Goal: Find contact information: Find contact information

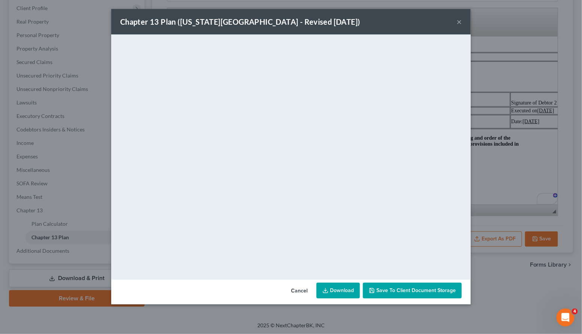
scroll to position [2406, 0]
click at [458, 25] on button "×" at bounding box center [459, 21] width 5 height 9
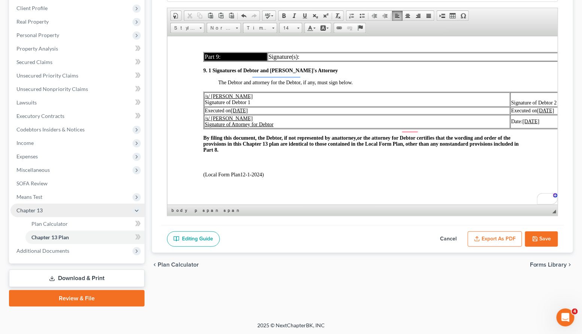
click at [54, 204] on span "Chapter 13" at bounding box center [77, 210] width 134 height 13
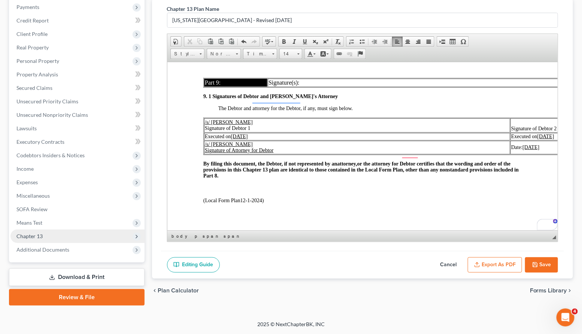
scroll to position [90, 0]
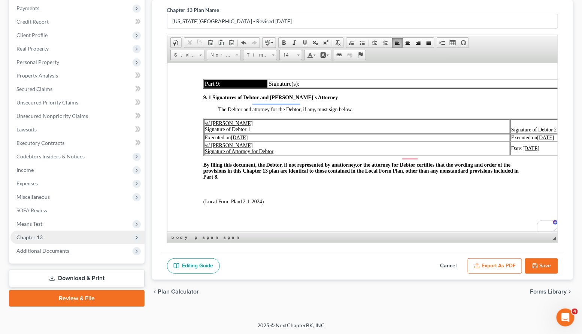
click at [39, 234] on span "Chapter 13" at bounding box center [29, 237] width 26 height 6
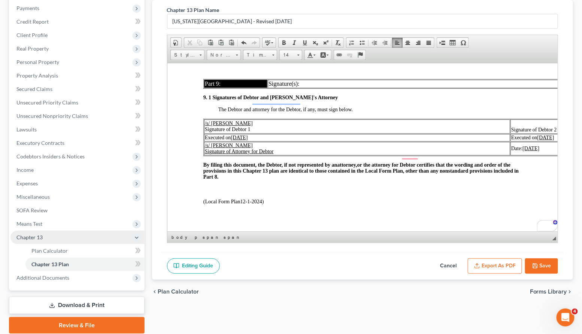
scroll to position [117, 0]
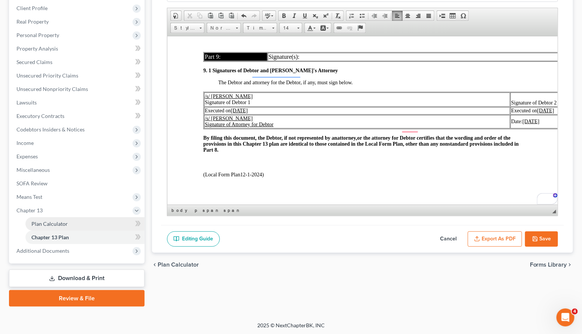
click at [45, 222] on span "Plan Calculator" at bounding box center [49, 224] width 36 height 6
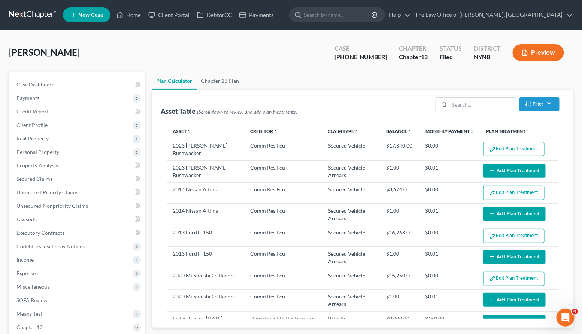
select select "59"
click at [60, 89] on link "Case Dashboard" at bounding box center [77, 84] width 134 height 13
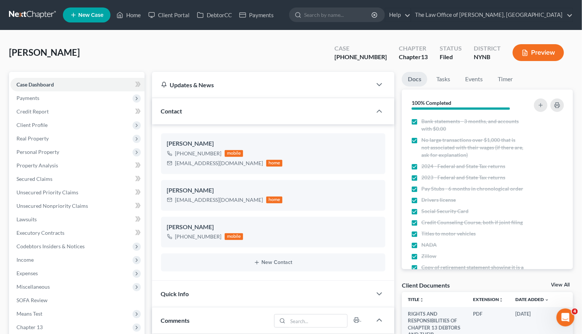
scroll to position [491, 0]
click at [139, 18] on link "Home" at bounding box center [129, 14] width 32 height 13
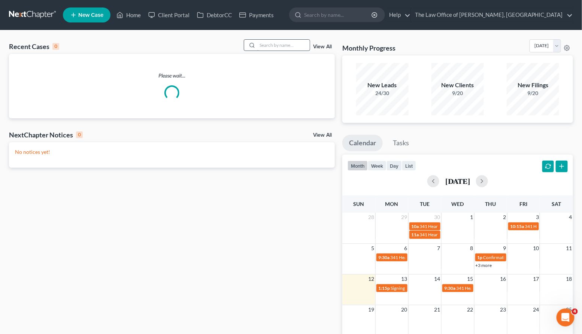
click at [279, 50] on input "search" at bounding box center [283, 45] width 52 height 11
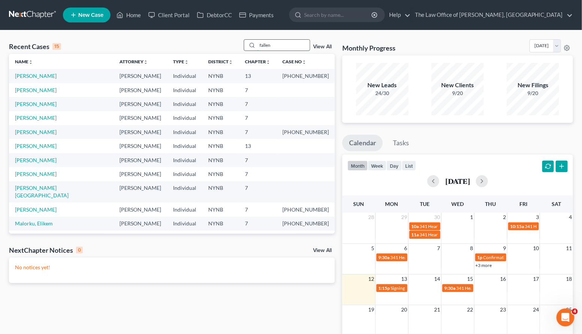
type input "fallen"
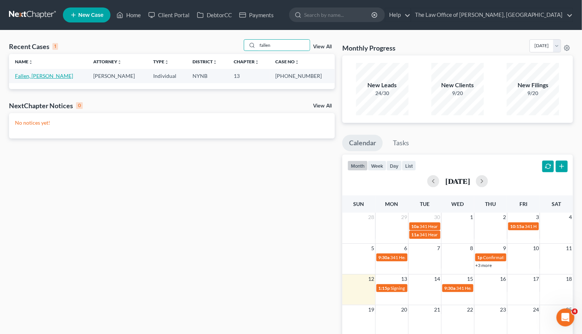
click at [33, 77] on link "Fallen, [PERSON_NAME]" at bounding box center [44, 76] width 58 height 6
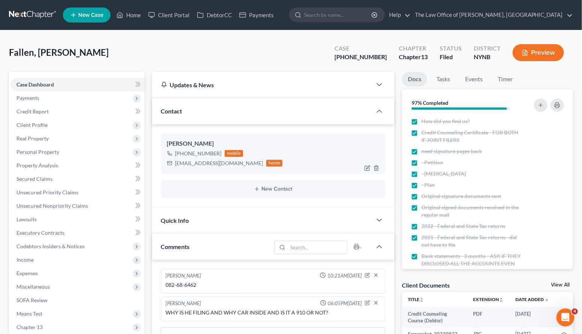
click at [184, 164] on div "micwise11@yahoo.com" at bounding box center [219, 163] width 88 height 7
copy div "micwise11@yahoo.com"
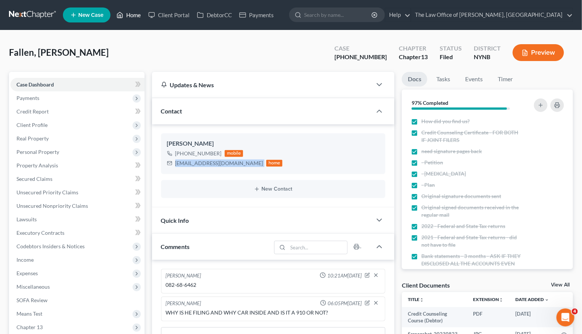
click at [136, 14] on link "Home" at bounding box center [129, 14] width 32 height 13
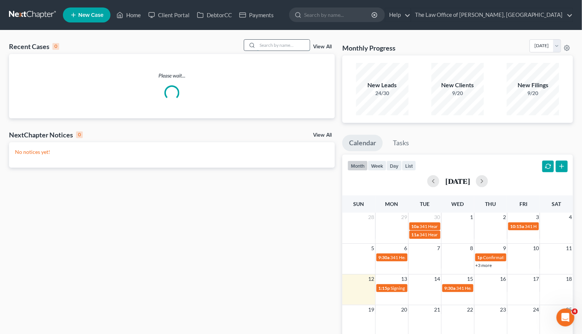
click at [287, 48] on input "search" at bounding box center [283, 45] width 52 height 11
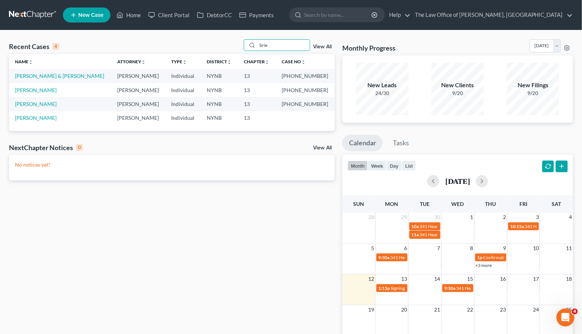
type input "brie"
drag, startPoint x: 321, startPoint y: 106, endPoint x: 291, endPoint y: 106, distance: 29.2
click at [291, 106] on td "[PHONE_NUMBER]" at bounding box center [305, 104] width 59 height 14
copy td "23-10317-"
click at [43, 105] on link "[PERSON_NAME]" at bounding box center [36, 104] width 42 height 6
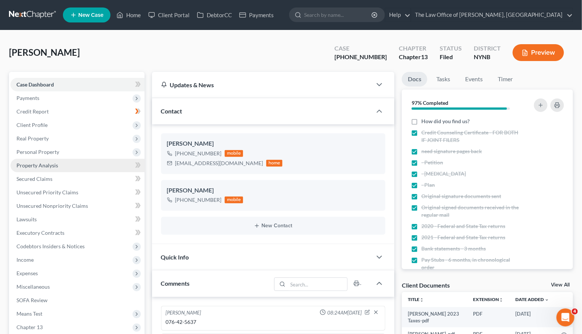
scroll to position [57, 0]
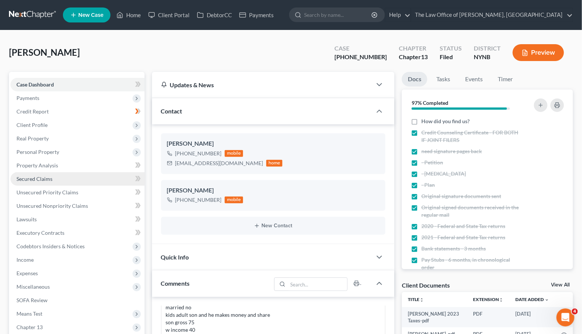
click at [41, 177] on span "Secured Claims" at bounding box center [34, 179] width 36 height 6
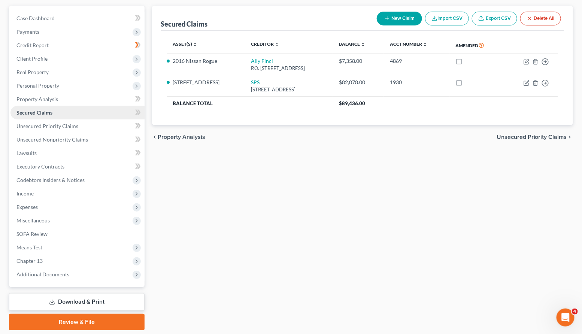
scroll to position [90, 0]
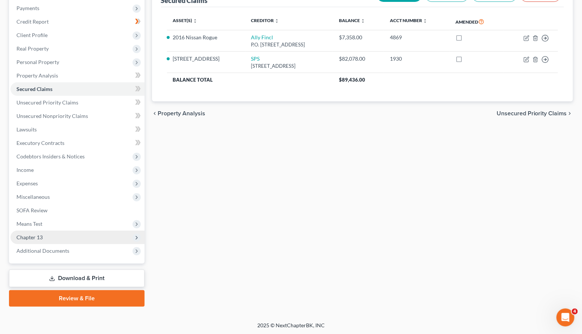
click at [39, 235] on span "Chapter 13" at bounding box center [29, 237] width 26 height 6
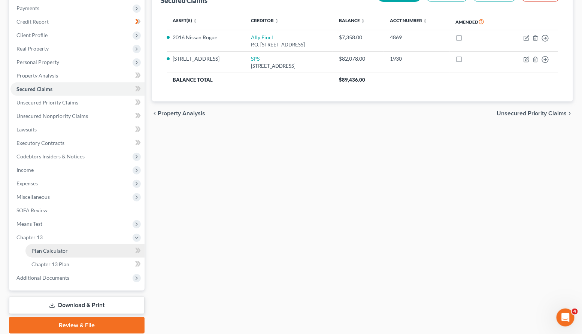
click at [39, 245] on link "Plan Calculator" at bounding box center [84, 250] width 119 height 13
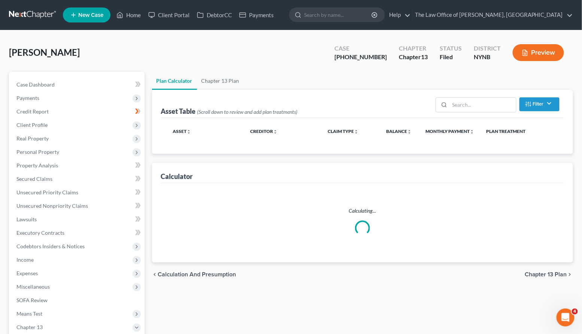
select select "59"
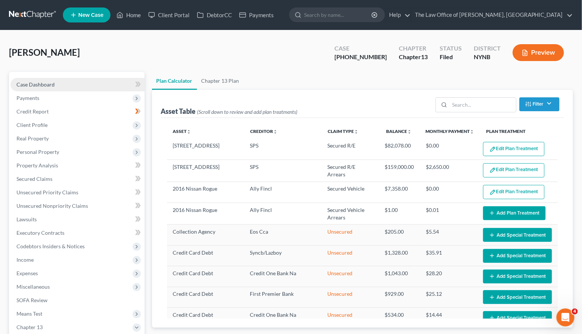
click at [42, 81] on span "Case Dashboard" at bounding box center [35, 84] width 38 height 6
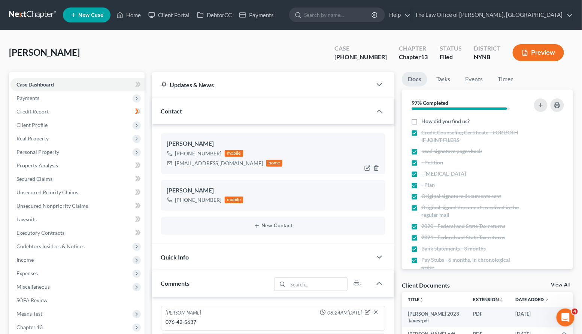
scroll to position [57, 0]
click at [192, 166] on div "kobrien1623@gmail.com" at bounding box center [219, 163] width 88 height 7
copy div "kobrien1623@gmail.com"
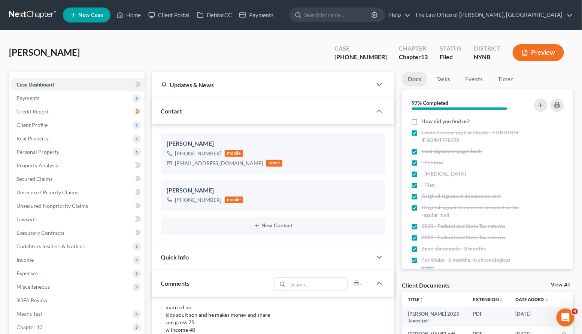
click at [66, 51] on span "[PERSON_NAME]" at bounding box center [44, 52] width 71 height 11
copy span "Kathleen"
click at [209, 160] on div "kobrien1623@gmail.com" at bounding box center [219, 163] width 88 height 7
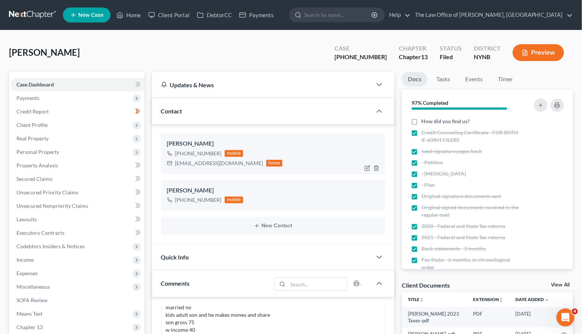
click at [209, 160] on div "kobrien1623@gmail.com" at bounding box center [219, 163] width 88 height 7
copy div "kobrien1623@gmail.com"
click at [133, 18] on link "Home" at bounding box center [129, 14] width 32 height 13
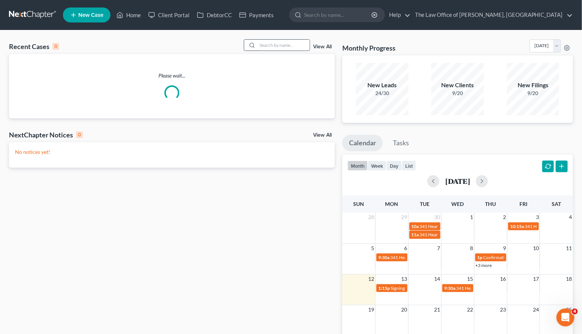
click at [298, 46] on input "search" at bounding box center [283, 45] width 52 height 11
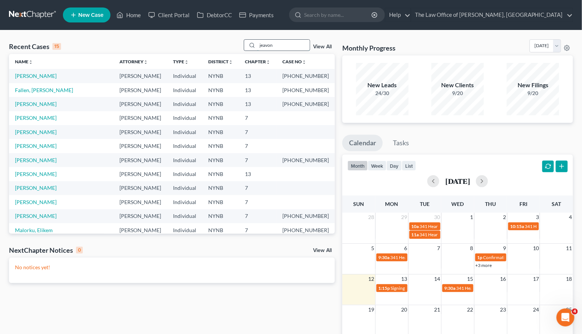
type input "jeavon"
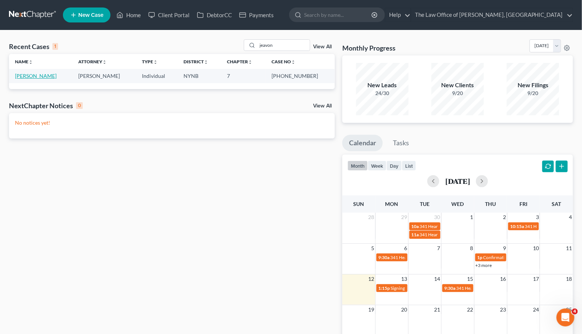
click at [40, 76] on link "[PERSON_NAME]" at bounding box center [36, 76] width 42 height 6
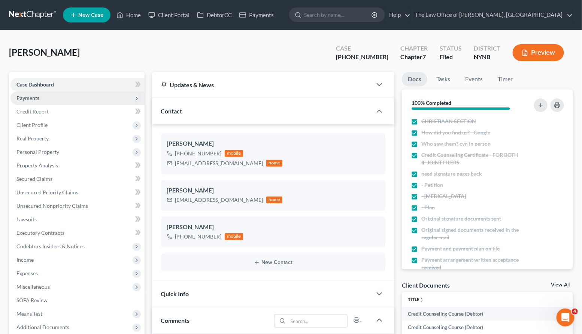
click at [57, 94] on span "Payments" at bounding box center [77, 97] width 134 height 13
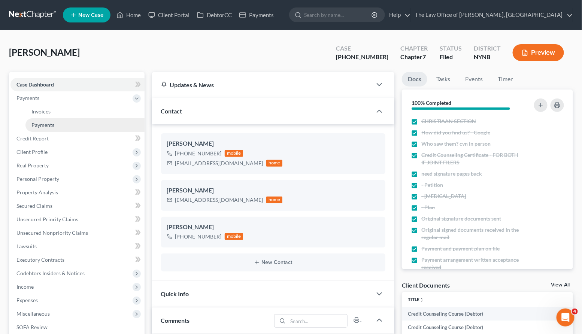
click at [53, 127] on span "Payments" at bounding box center [42, 125] width 23 height 6
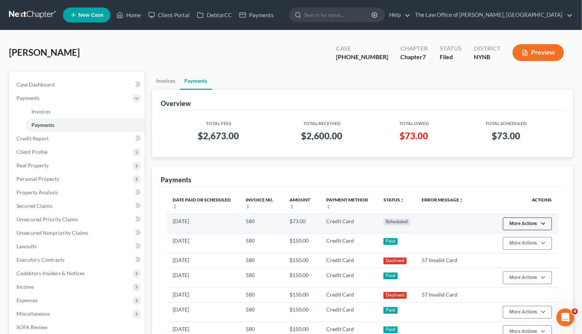
click at [535, 227] on button "More Actions" at bounding box center [527, 224] width 49 height 13
click at [514, 250] on link "Edit Payment Plan" at bounding box center [539, 251] width 72 height 13
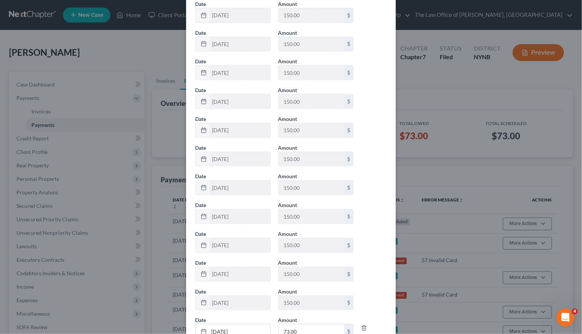
scroll to position [236, 0]
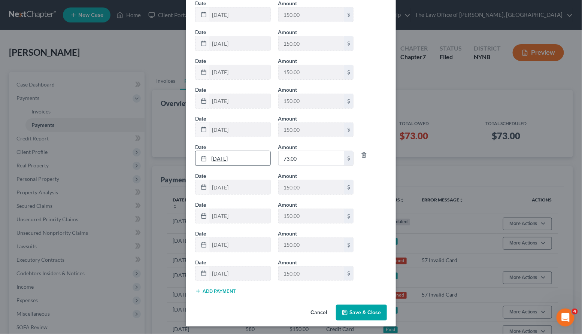
click at [230, 158] on link "10/16/2025" at bounding box center [232, 158] width 75 height 14
click at [350, 310] on button "Save & Close" at bounding box center [361, 313] width 51 height 16
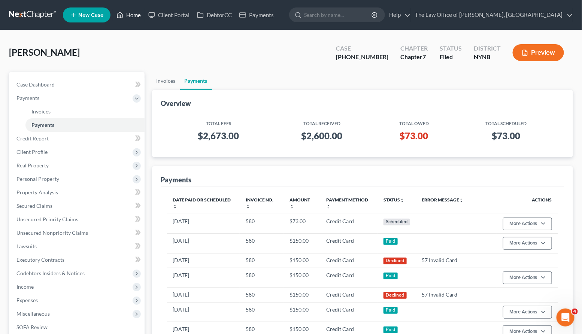
click at [130, 13] on link "Home" at bounding box center [129, 14] width 32 height 13
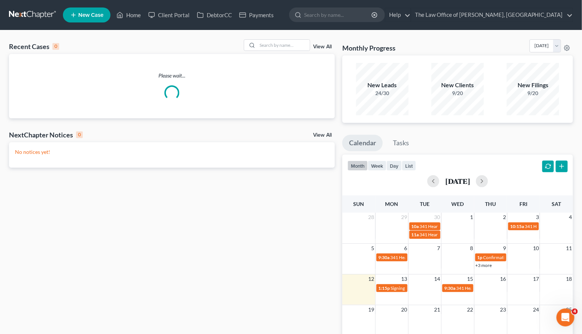
click at [292, 51] on div "Recent Cases 0 View All" at bounding box center [172, 46] width 326 height 15
click at [292, 43] on input "search" at bounding box center [283, 45] width 52 height 11
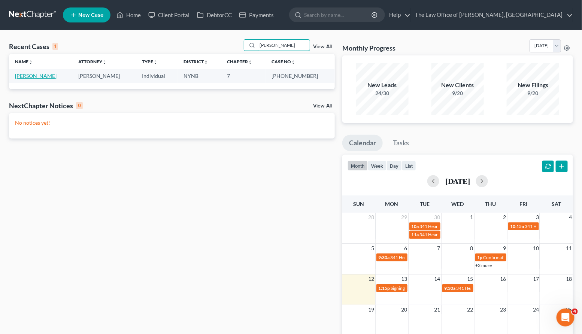
type input "allred"
click at [35, 76] on link "[PERSON_NAME]" at bounding box center [36, 76] width 42 height 6
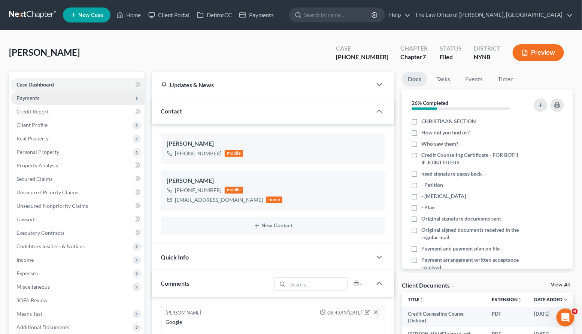
click at [33, 97] on span "Payments" at bounding box center [27, 98] width 23 height 6
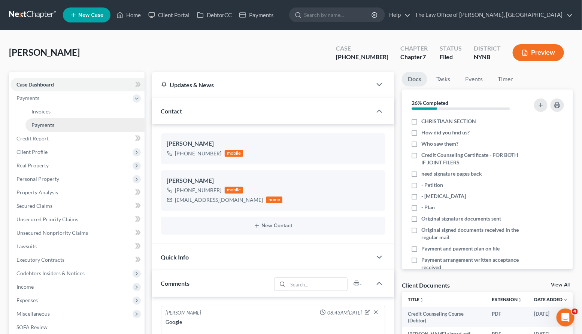
scroll to position [93, 0]
click at [33, 127] on span "Payments" at bounding box center [42, 125] width 23 height 6
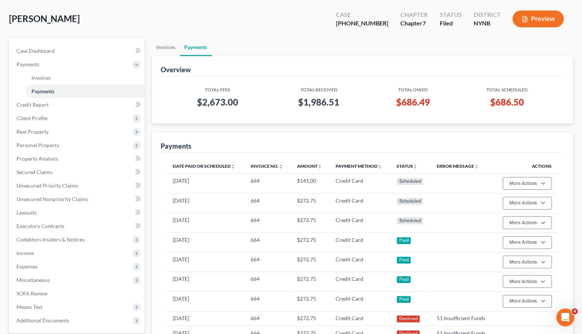
scroll to position [164, 0]
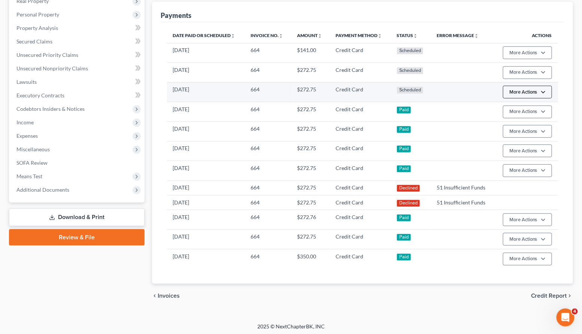
click at [547, 97] on button "More Actions" at bounding box center [527, 92] width 49 height 13
click at [524, 117] on link "Edit Payment Plan" at bounding box center [539, 119] width 72 height 13
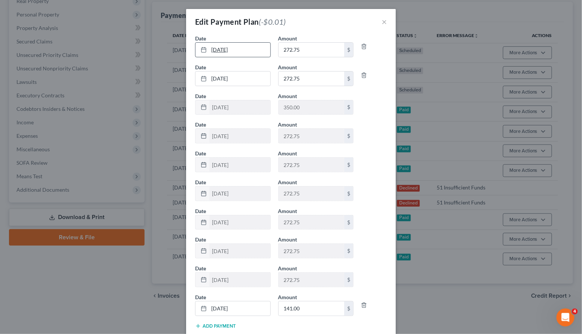
click at [228, 50] on link "10/14/2025" at bounding box center [232, 50] width 75 height 14
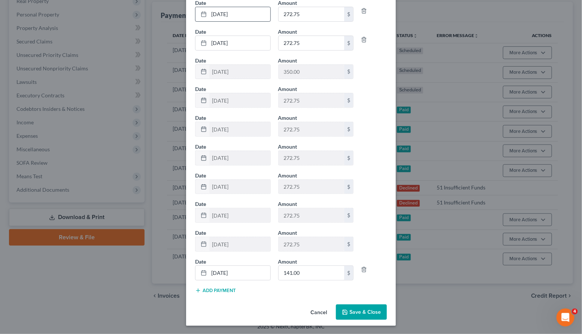
click at [367, 313] on button "Save & Close" at bounding box center [361, 312] width 51 height 16
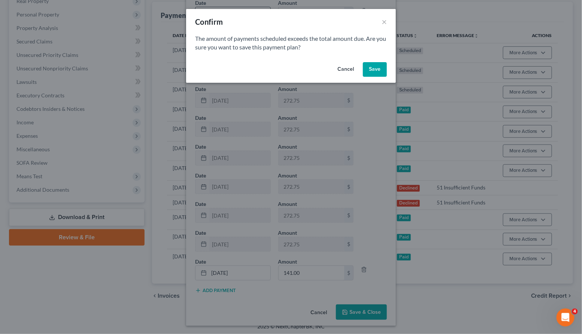
click at [374, 72] on button "Save" at bounding box center [375, 69] width 24 height 15
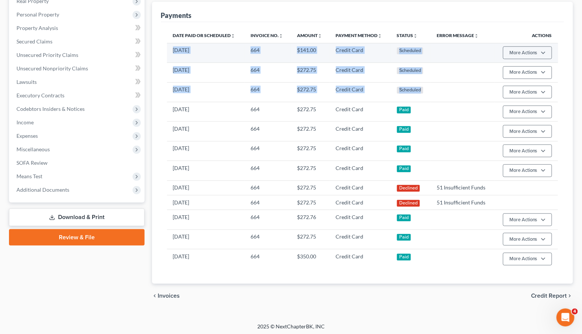
drag, startPoint x: 439, startPoint y: 95, endPoint x: 171, endPoint y: 52, distance: 271.8
click at [171, 52] on tbody "12/14/2025 664 $141.00 Credit Card Scheduled More Actions Cancel Edit Payment P…" at bounding box center [362, 155] width 391 height 225
copy tbody "12/14/2025 664 $141.00 Credit Card Scheduled More Actions Cancel Edit Payment P…"
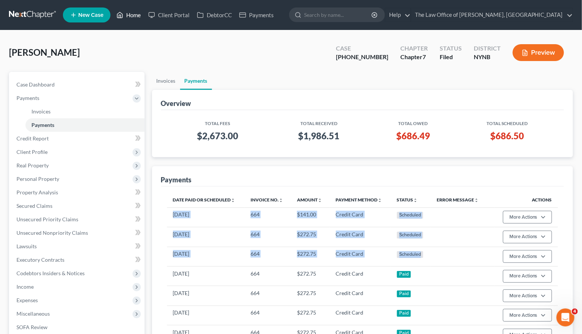
click at [131, 17] on link "Home" at bounding box center [129, 14] width 32 height 13
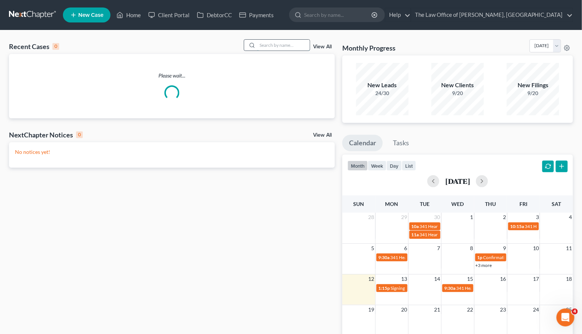
click at [280, 49] on input "search" at bounding box center [283, 45] width 52 height 11
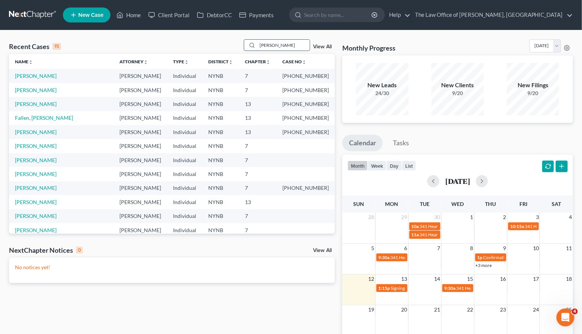
type input "martin"
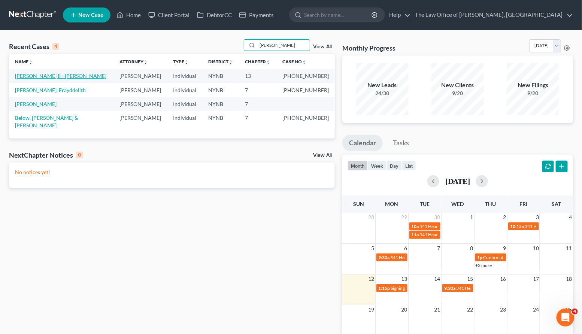
click at [45, 75] on link "Delorenzo II - Martin, Jane" at bounding box center [60, 76] width 91 height 6
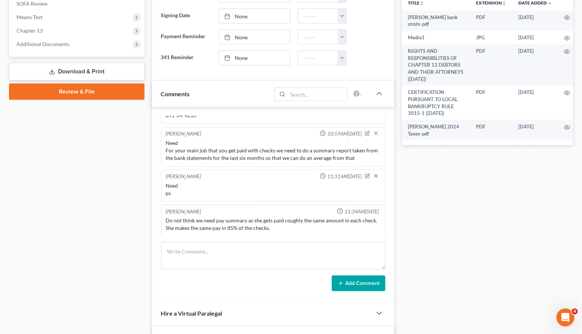
scroll to position [213, 0]
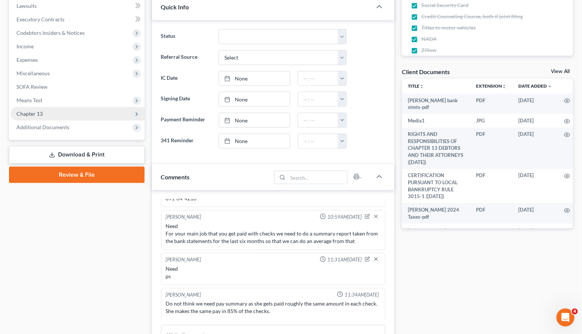
click at [49, 116] on span "Chapter 13" at bounding box center [77, 113] width 134 height 13
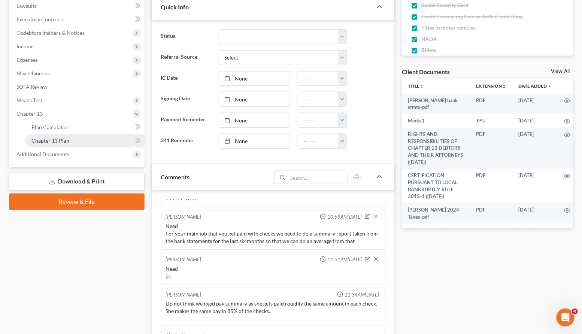
click at [47, 140] on span "Chapter 13 Plan" at bounding box center [50, 140] width 38 height 6
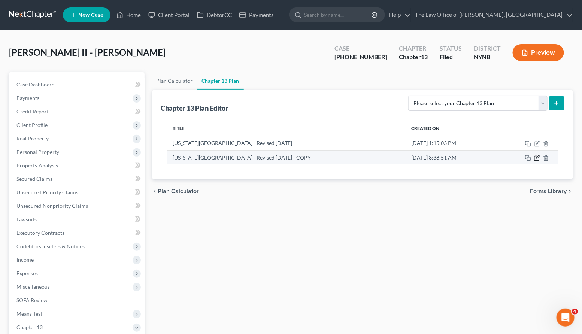
click at [537, 157] on icon "button" at bounding box center [537, 158] width 6 height 6
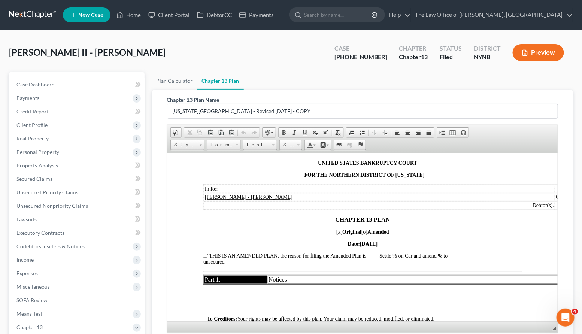
scroll to position [30, 0]
click at [367, 232] on span "[o]" at bounding box center [364, 231] width 6 height 6
click at [338, 230] on span "[x]" at bounding box center [339, 231] width 6 height 6
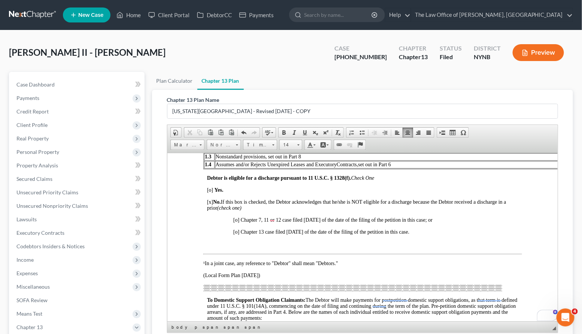
scroll to position [117, 0]
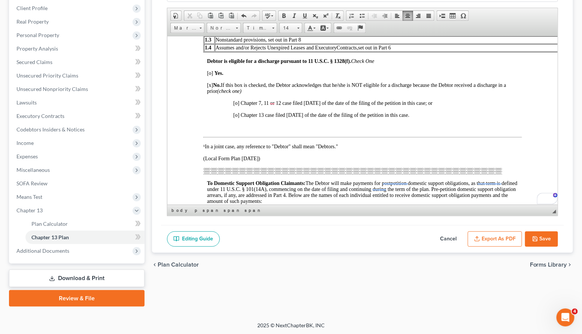
click at [496, 241] on button "Export as PDF" at bounding box center [495, 239] width 54 height 16
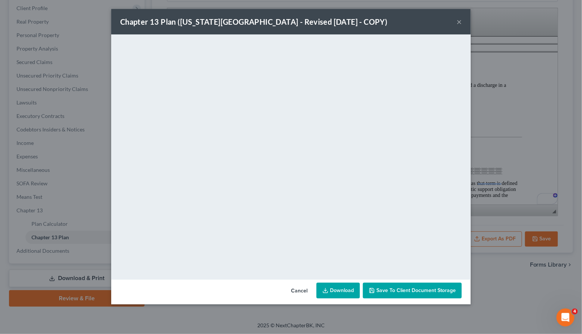
click at [536, 238] on div "Chapter 13 Plan (New York Northern District - Revised 12/1/2024 - COPY) × <obje…" at bounding box center [291, 167] width 582 height 334
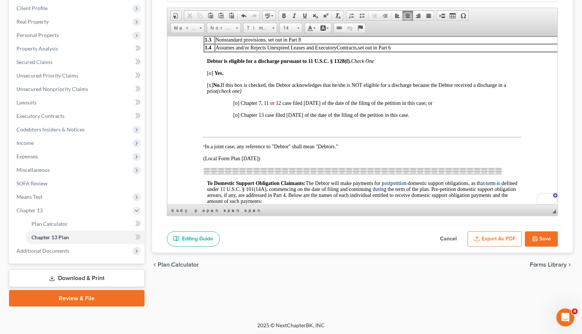
click at [536, 239] on polyline "button" at bounding box center [535, 240] width 3 height 2
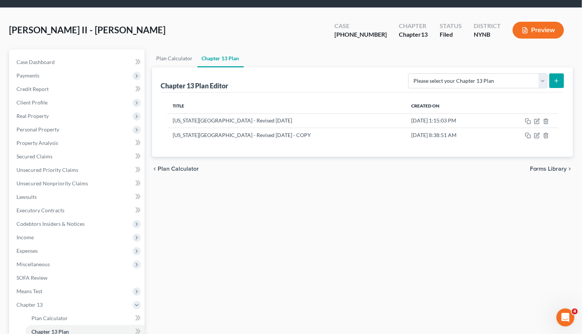
scroll to position [0, 0]
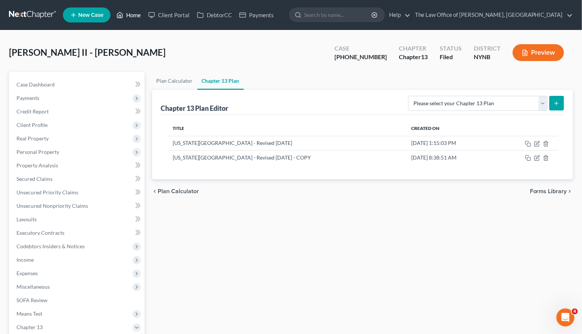
click at [137, 15] on link "Home" at bounding box center [129, 14] width 32 height 13
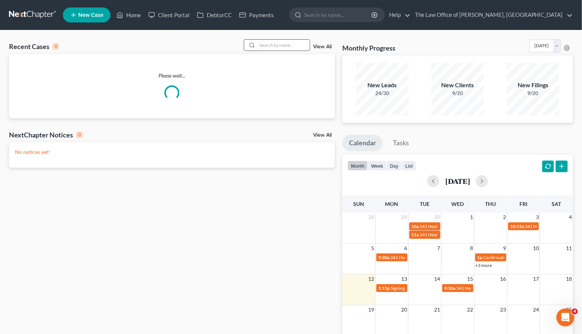
click at [294, 46] on input "search" at bounding box center [283, 45] width 52 height 11
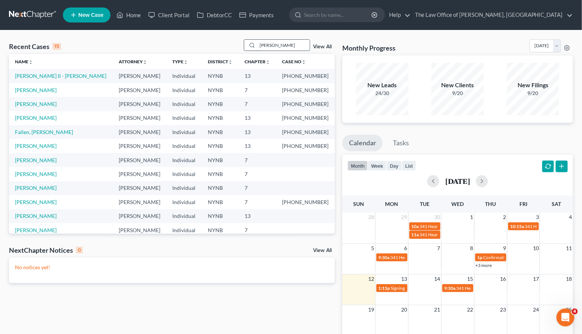
type input "moskal"
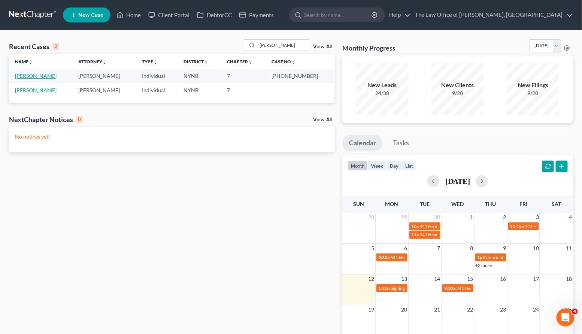
click at [47, 76] on link "Moskal, Stephanie" at bounding box center [36, 76] width 42 height 6
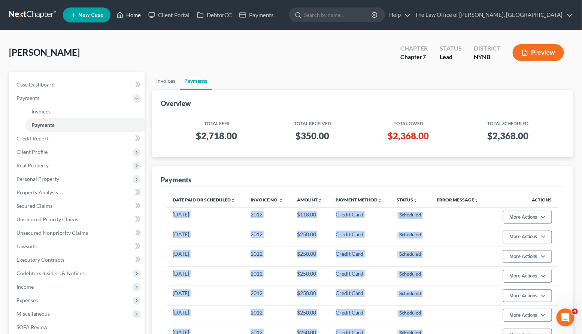
click at [133, 19] on link "Home" at bounding box center [129, 14] width 32 height 13
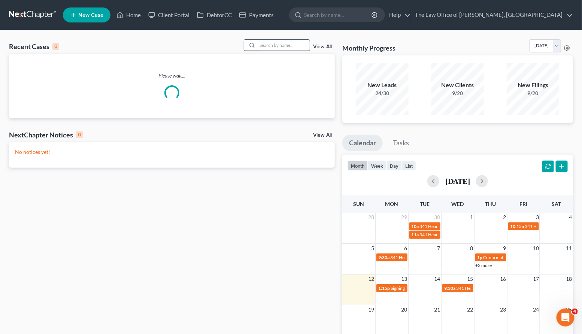
click at [288, 49] on input "search" at bounding box center [283, 45] width 52 height 11
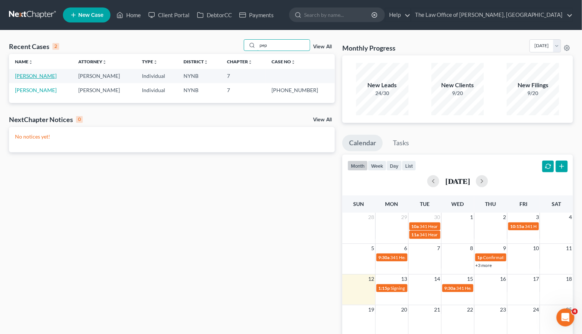
type input "pep"
click at [42, 77] on link "[PERSON_NAME]" at bounding box center [36, 76] width 42 height 6
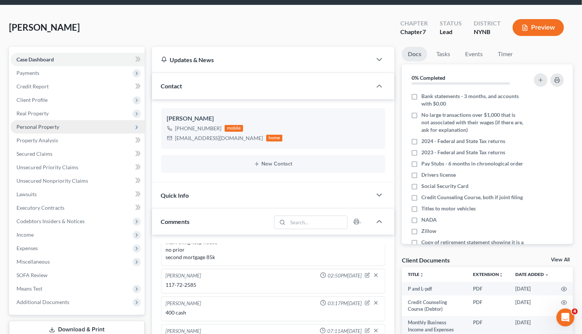
scroll to position [27, 0]
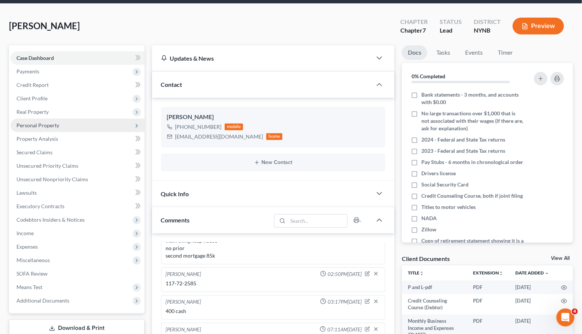
click at [43, 123] on span "Personal Property" at bounding box center [37, 125] width 43 height 6
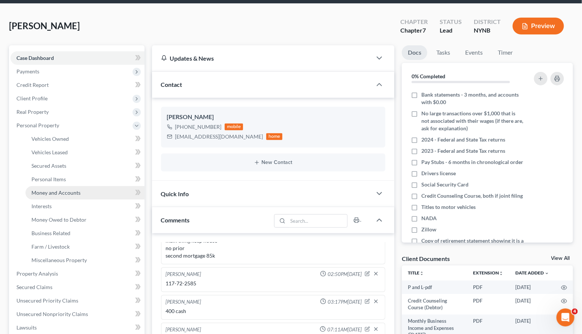
click at [34, 190] on span "Money and Accounts" at bounding box center [55, 192] width 49 height 6
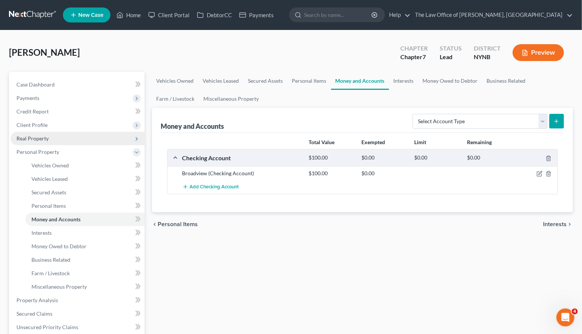
click at [107, 134] on span "Real Property" at bounding box center [77, 138] width 134 height 13
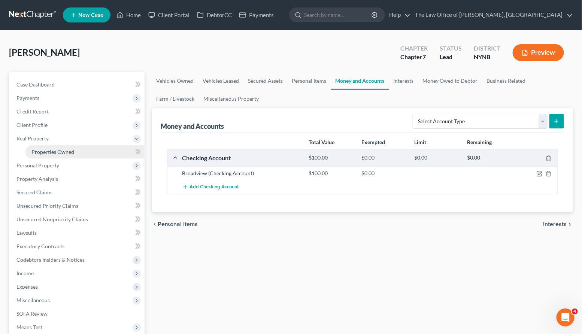
click at [87, 146] on link "Properties Owned" at bounding box center [84, 151] width 119 height 13
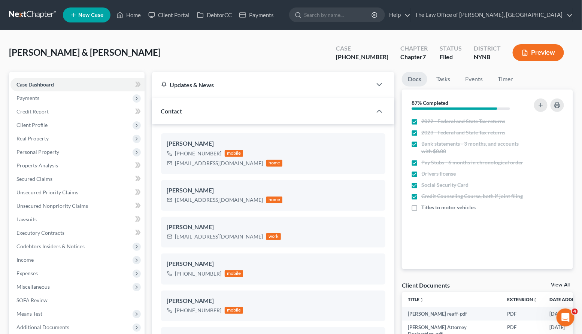
scroll to position [666, 0]
click at [76, 94] on span "Payments" at bounding box center [77, 97] width 134 height 13
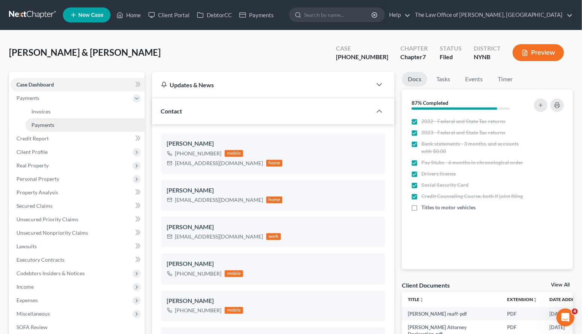
click at [58, 122] on link "Payments" at bounding box center [84, 124] width 119 height 13
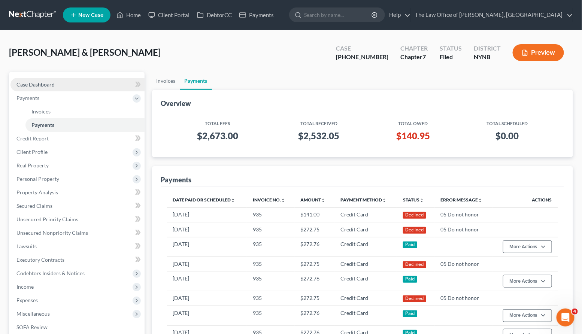
click at [75, 83] on link "Case Dashboard" at bounding box center [77, 84] width 134 height 13
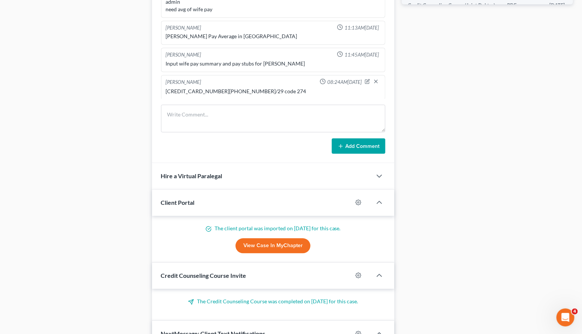
scroll to position [440, 0]
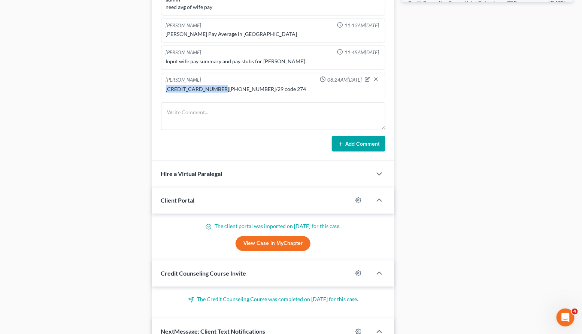
drag, startPoint x: 218, startPoint y: 87, endPoint x: 153, endPoint y: 88, distance: 64.4
click at [154, 88] on div "Christiaan VanNiekerk 08:59AM, 12/04/2024 house w 300 m 280 car lease prior no …" at bounding box center [273, 65] width 243 height 194
copy div "5141 8102 3701 5970"
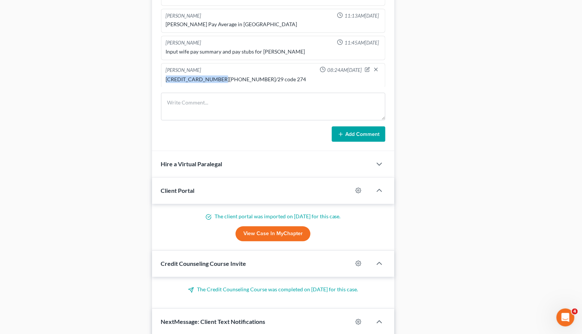
scroll to position [468, 0]
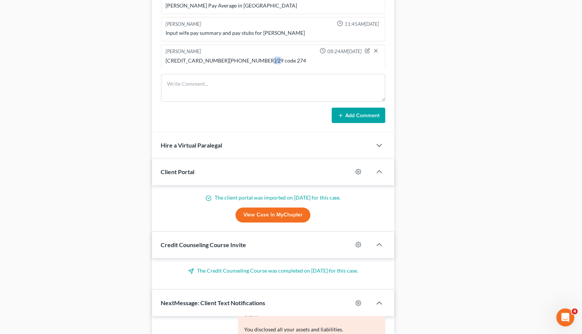
drag, startPoint x: 258, startPoint y: 59, endPoint x: 250, endPoint y: 58, distance: 8.6
click at [250, 58] on div "5141 8102 3701 5970 x 11/29 code 274" at bounding box center [273, 60] width 215 height 7
copy div "274"
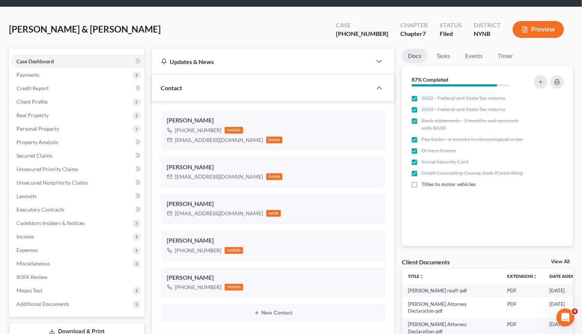
scroll to position [0, 0]
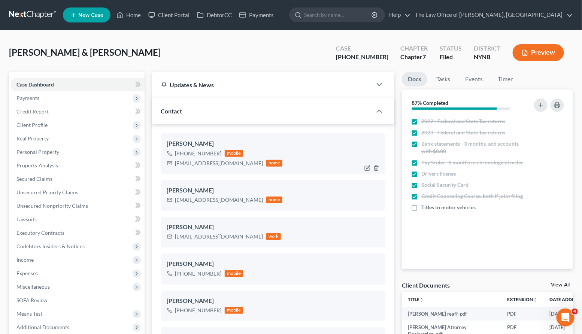
click at [200, 152] on div "+1 (518) 332-6959" at bounding box center [198, 153] width 46 height 7
copy div "+1 (518) 332-6959"
click at [130, 17] on link "Home" at bounding box center [129, 14] width 32 height 13
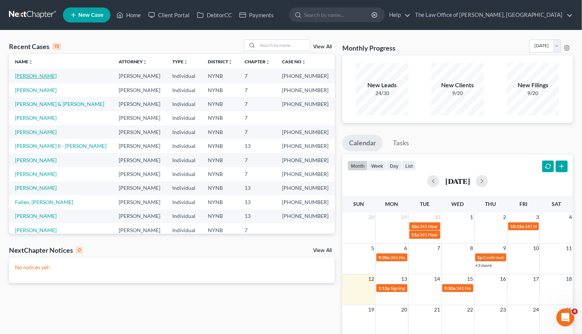
click at [43, 76] on link "Tambasco, Joseph" at bounding box center [36, 76] width 42 height 6
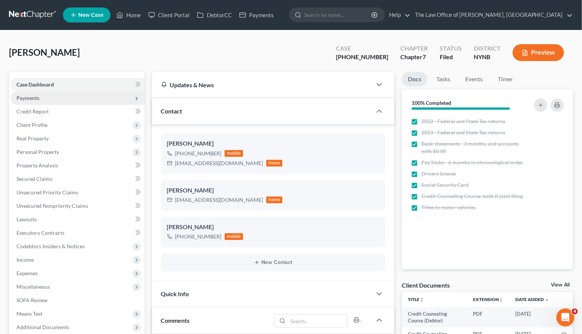
scroll to position [411, 0]
click at [45, 100] on span "Payments" at bounding box center [77, 97] width 134 height 13
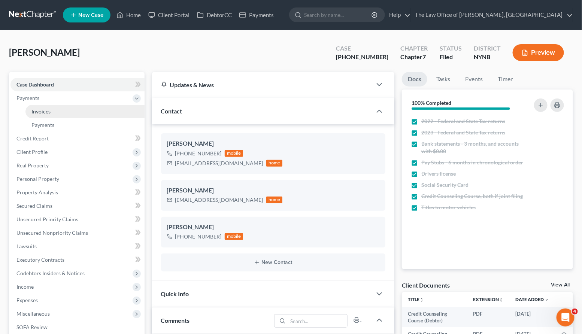
click at [43, 112] on span "Invoices" at bounding box center [40, 111] width 19 height 6
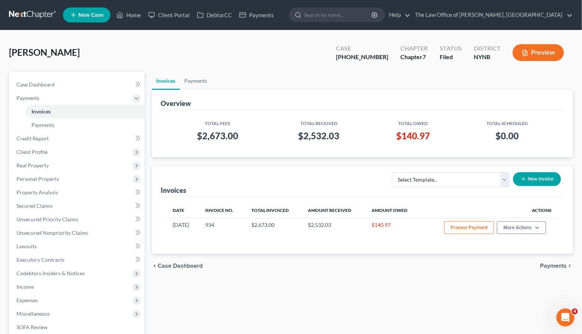
scroll to position [7, 0]
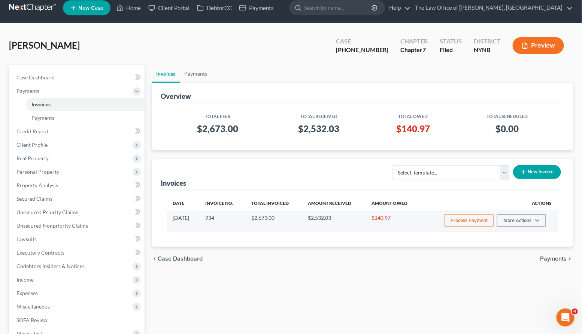
click at [455, 219] on button "Process Payment" at bounding box center [469, 220] width 50 height 13
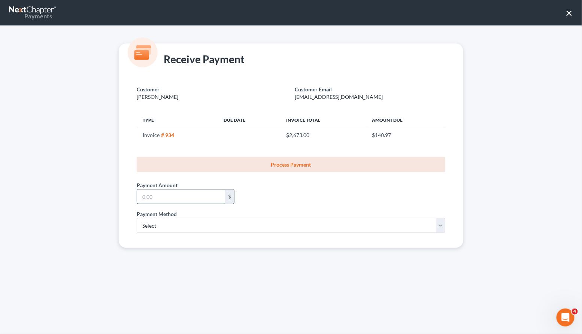
click at [217, 198] on input "text" at bounding box center [181, 196] width 88 height 14
type input "141"
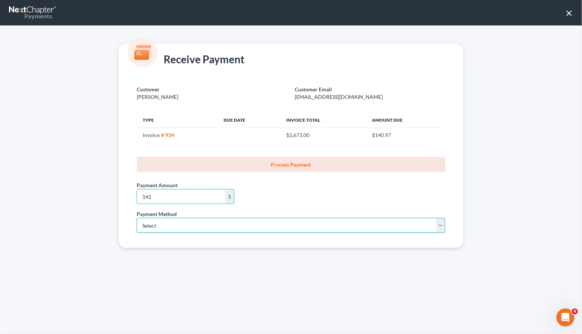
click at [190, 227] on select "Select ACH Credit Card" at bounding box center [291, 225] width 309 height 15
select select "1"
click at [137, 218] on select "Select ACH Credit Card" at bounding box center [291, 225] width 309 height 15
select select "35"
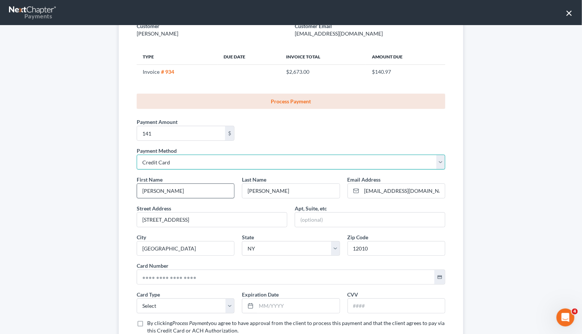
scroll to position [98, 0]
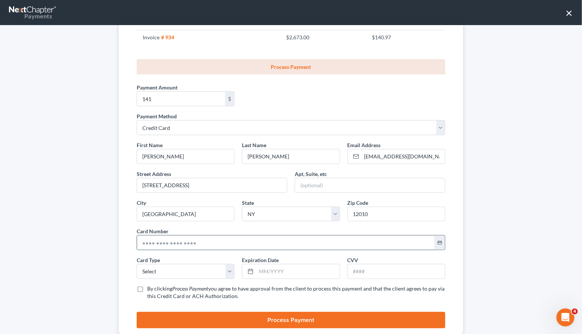
click at [164, 242] on input "text" at bounding box center [285, 243] width 297 height 14
paste input "4474 3707 0166 6386"
type input "4474 3707 0166 6386"
click at [370, 270] on input "text" at bounding box center [396, 271] width 97 height 14
type input "921"
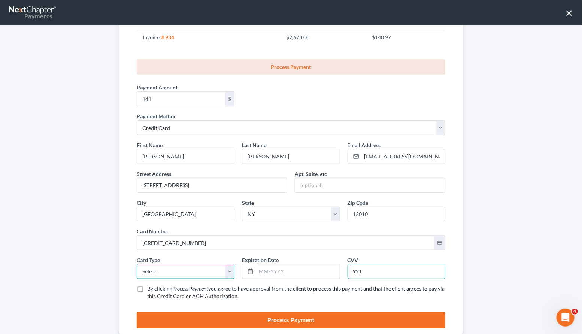
click at [204, 272] on select "Select Visa MasterCard Discover American Express" at bounding box center [186, 271] width 98 height 15
select select "0"
click at [137, 264] on select "Select Visa MasterCard Discover American Express" at bounding box center [186, 271] width 98 height 15
click at [273, 274] on input "text" at bounding box center [297, 271] width 83 height 14
type input "08/2028"
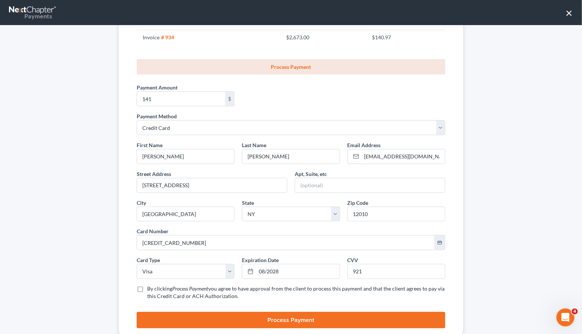
click at [147, 287] on label "By clicking Process Payment you agree to have approval from the client to proce…" at bounding box center [296, 292] width 298 height 15
click at [150, 287] on input "By clicking Process Payment you agree to have approval from the client to proce…" at bounding box center [152, 287] width 5 height 5
checkbox input "true"
click at [188, 316] on button "Process Payment" at bounding box center [291, 320] width 309 height 16
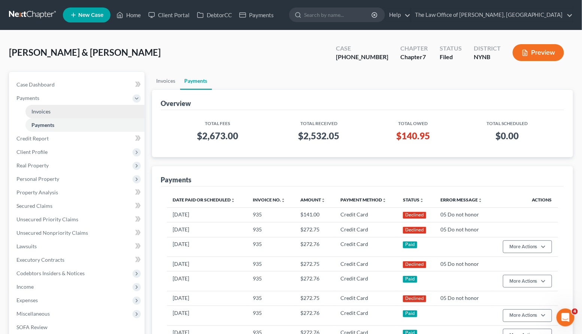
click at [51, 114] on link "Invoices" at bounding box center [84, 111] width 119 height 13
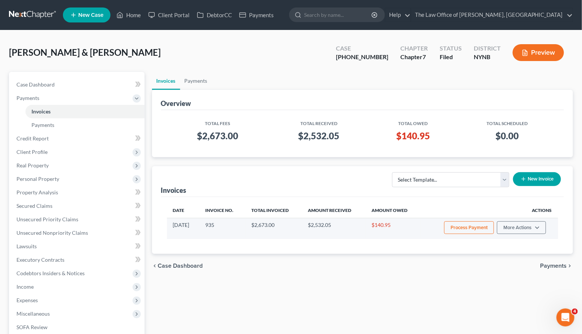
click at [451, 227] on button "Process Payment" at bounding box center [469, 227] width 50 height 13
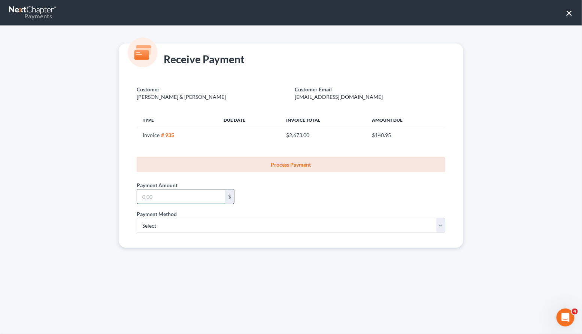
click at [216, 196] on input "text" at bounding box center [181, 196] width 88 height 14
type input "141"
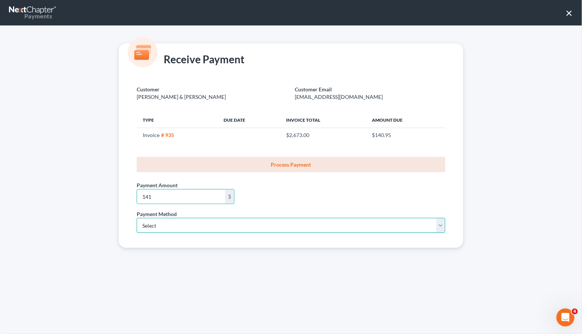
click at [196, 229] on select "Select ACH Credit Card" at bounding box center [291, 225] width 309 height 15
select select "1"
click at [137, 218] on select "Select ACH Credit Card" at bounding box center [291, 225] width 309 height 15
select select "35"
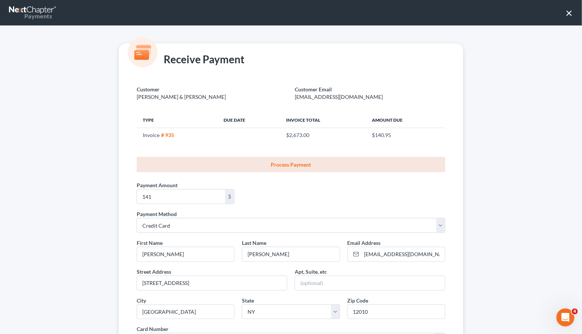
scroll to position [118, 0]
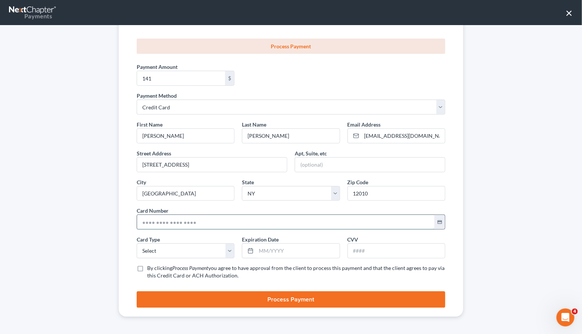
click at [156, 218] on input "text" at bounding box center [285, 222] width 297 height 14
paste input "[CREDIT_CARD_NUMBER]"
type input "[CREDIT_CARD_NUMBER]"
click at [269, 253] on input "text" at bounding box center [297, 251] width 83 height 14
type input "11/2029"
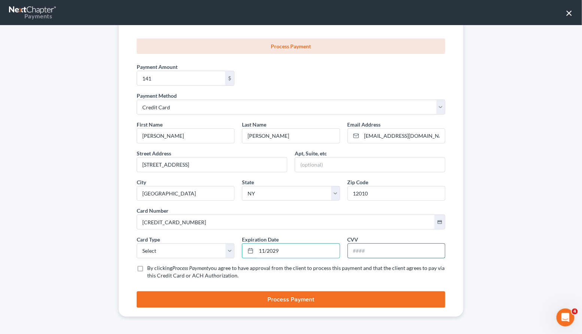
click at [364, 257] on div at bounding box center [397, 250] width 98 height 15
paste input "274"
type input "274"
click at [147, 268] on label "By clicking Process Payment you agree to have approval from the client to proce…" at bounding box center [296, 271] width 298 height 15
click at [150, 268] on input "By clicking Process Payment you agree to have approval from the client to proce…" at bounding box center [152, 266] width 5 height 5
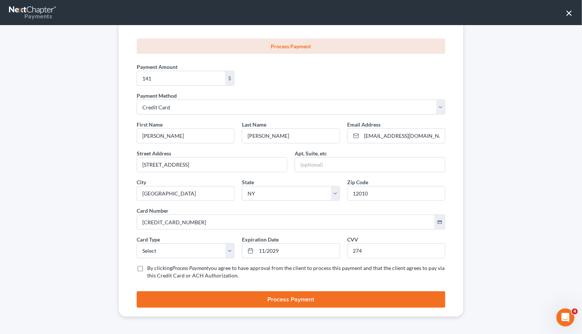
checkbox input "true"
click at [178, 297] on button "Process Payment" at bounding box center [291, 299] width 309 height 16
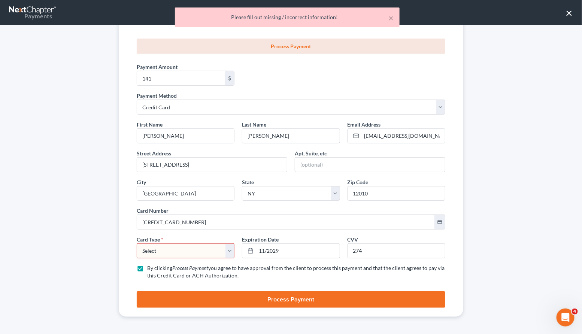
click at [187, 260] on div "First Name * James Last Name * Youngs Email Address * theberryyoungs@gmail.com …" at bounding box center [291, 203] width 316 height 165
click at [188, 254] on select "Select Visa MasterCard Discover American Express" at bounding box center [186, 250] width 98 height 15
select select "1"
click at [137, 243] on select "Select Visa MasterCard Discover American Express" at bounding box center [186, 250] width 98 height 15
click at [163, 296] on button "Process Payment" at bounding box center [291, 299] width 309 height 16
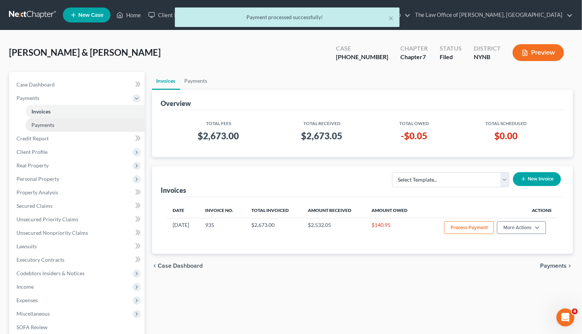
click at [61, 125] on link "Payments" at bounding box center [84, 124] width 119 height 13
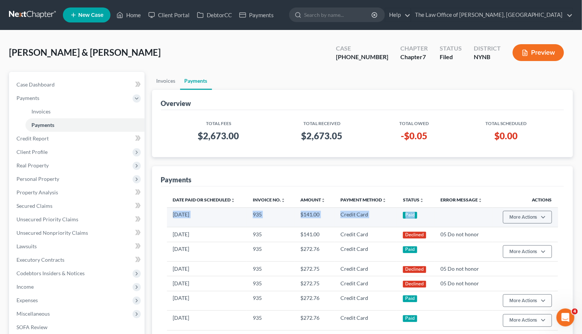
drag, startPoint x: 431, startPoint y: 216, endPoint x: 171, endPoint y: 216, distance: 260.3
click at [171, 216] on tr "10/12/2025 935 $141.00 Credit Card Paid More Actions Refund" at bounding box center [362, 216] width 391 height 19
copy tr "10/12/2025 935 $141.00 Credit Card Paid"
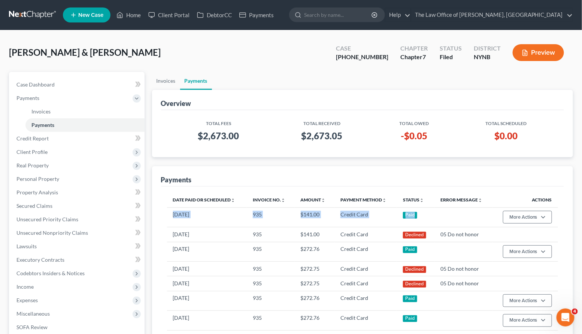
copy tr "10/12/2025 935 $141.00 Credit Card Paid"
click at [139, 18] on link "Home" at bounding box center [129, 14] width 32 height 13
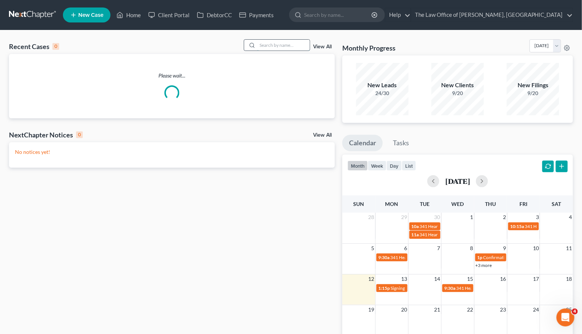
click at [274, 46] on input "search" at bounding box center [283, 45] width 52 height 11
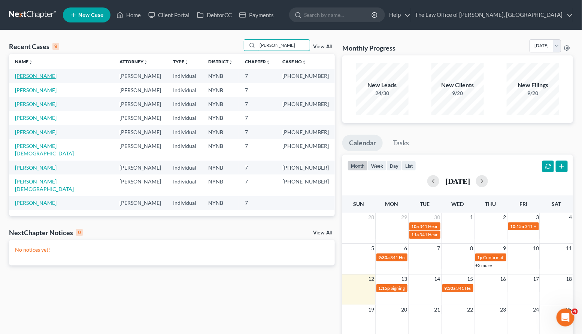
type input "vera"
click at [57, 78] on link "[PERSON_NAME]" at bounding box center [36, 76] width 42 height 6
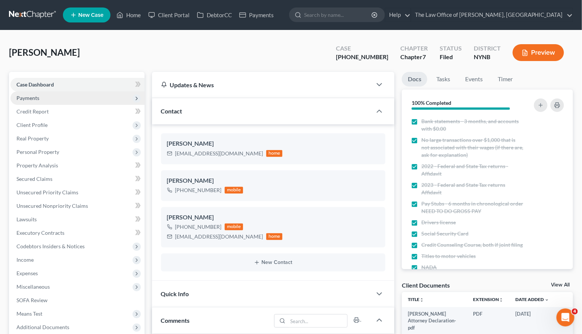
click at [23, 97] on span "Payments" at bounding box center [27, 98] width 23 height 6
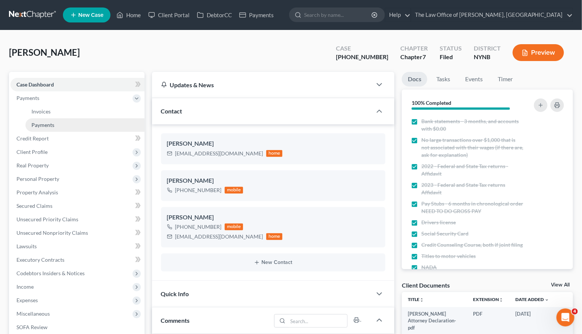
scroll to position [276, 0]
click at [43, 127] on span "Payments" at bounding box center [42, 125] width 23 height 6
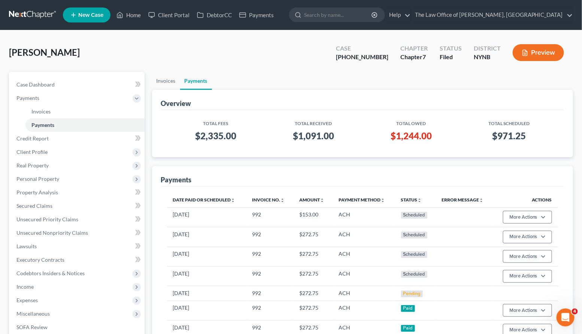
scroll to position [35, 0]
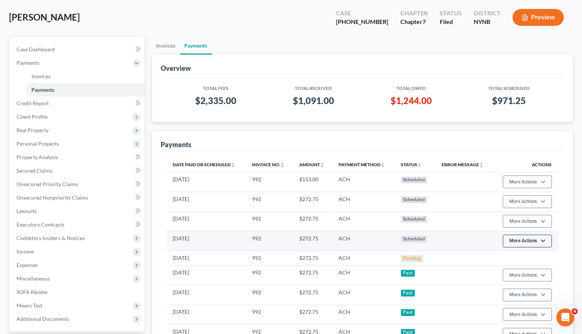
click at [529, 237] on button "More Actions" at bounding box center [527, 241] width 49 height 13
click at [516, 269] on link "Edit Payment Plan" at bounding box center [539, 269] width 72 height 13
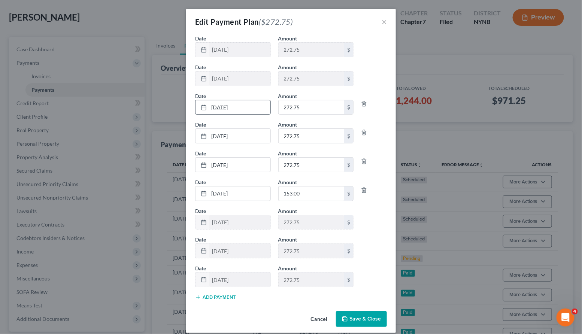
click at [217, 108] on link "10/14/2025" at bounding box center [232, 107] width 75 height 14
click at [352, 318] on button "Save & Close" at bounding box center [361, 319] width 51 height 16
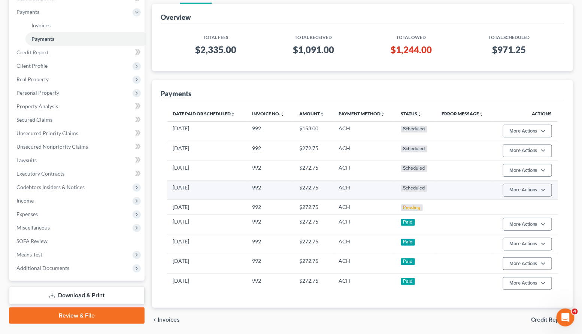
scroll to position [95, 0]
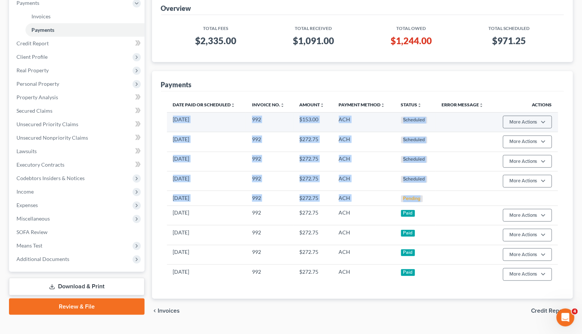
drag, startPoint x: 431, startPoint y: 199, endPoint x: 169, endPoint y: 119, distance: 274.1
click at [169, 119] on tbody "[DATE] 992 $153.00 ACH Scheduled More Actions Cancel Edit Payment Plan Update P…" at bounding box center [362, 198] width 391 height 172
copy tbody "[DATE] 992 $153.00 ACH Scheduled More Actions Cancel Edit Payment Plan Update P…"
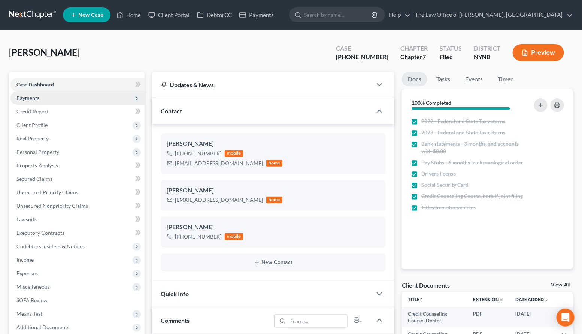
scroll to position [229, 0]
click at [83, 102] on span "Payments" at bounding box center [77, 97] width 134 height 13
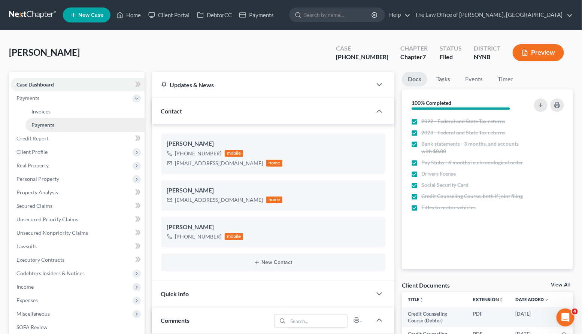
click at [72, 122] on link "Payments" at bounding box center [84, 124] width 119 height 13
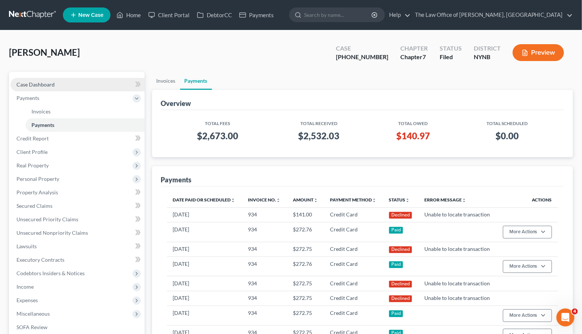
click at [55, 82] on link "Case Dashboard" at bounding box center [77, 84] width 134 height 13
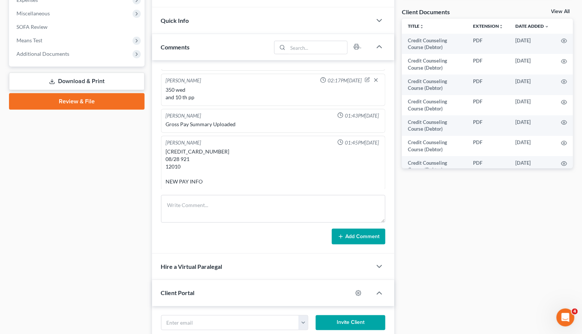
scroll to position [274, 0]
click at [185, 149] on div "[CREDIT_CARD_NUMBER] 08/28 921 12010 NEW PAY INFO" at bounding box center [273, 166] width 215 height 37
copy div "[CREDIT_CARD_NUMBER]"
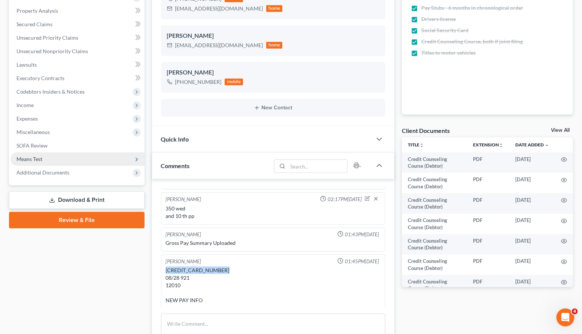
scroll to position [0, 0]
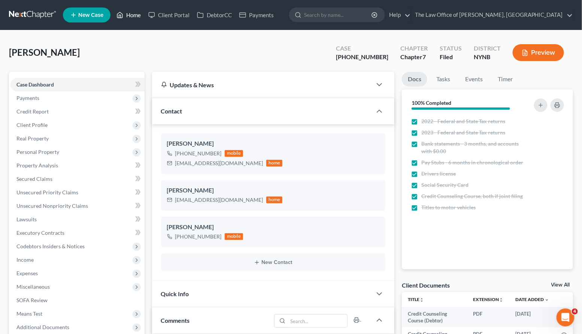
click at [132, 18] on link "Home" at bounding box center [129, 14] width 32 height 13
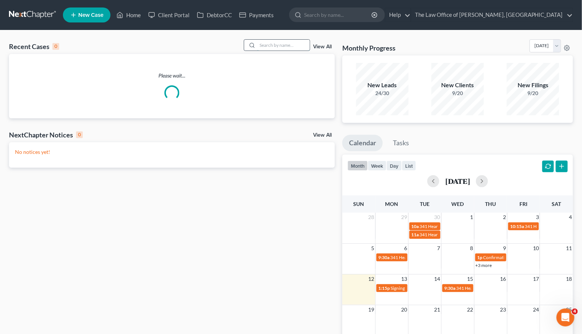
click at [269, 43] on input "search" at bounding box center [283, 45] width 52 height 11
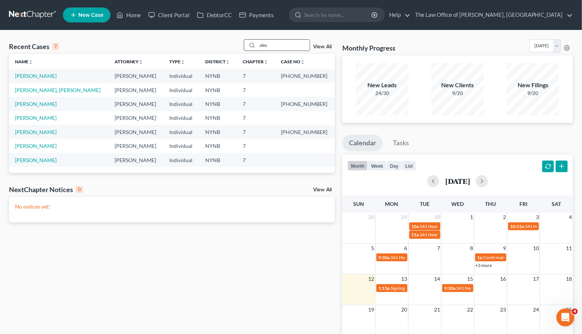
drag, startPoint x: 275, startPoint y: 44, endPoint x: 249, endPoint y: 43, distance: 26.6
click at [248, 43] on div "ales" at bounding box center [277, 45] width 67 height 12
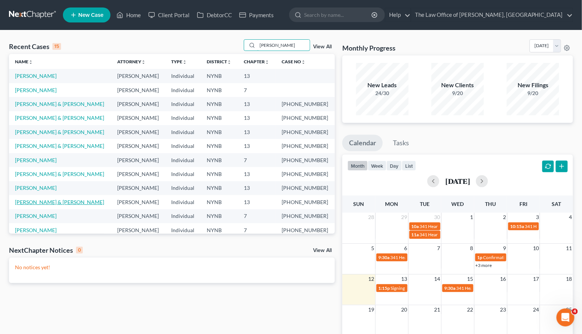
type input "[PERSON_NAME]"
click at [42, 202] on link "[PERSON_NAME] & [PERSON_NAME]" at bounding box center [59, 202] width 89 height 6
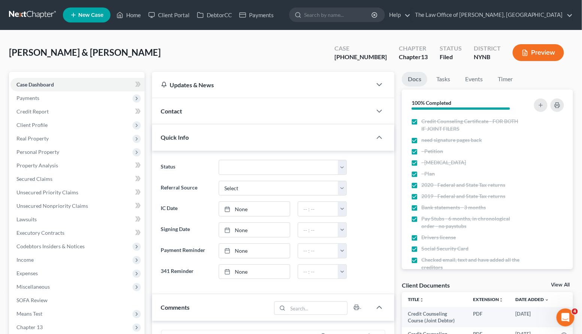
scroll to position [198, 0]
click at [166, 122] on div "Contact" at bounding box center [262, 111] width 220 height 26
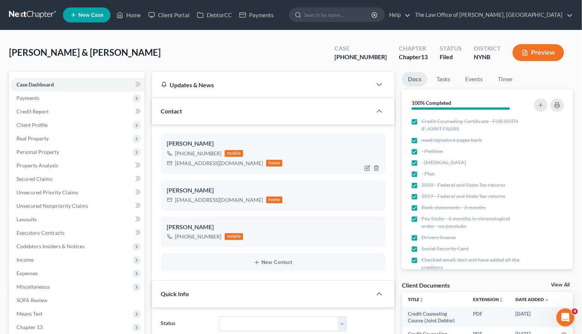
click at [191, 164] on div "[EMAIL_ADDRESS][DOMAIN_NAME]" at bounding box center [219, 163] width 88 height 7
click at [128, 14] on link "Home" at bounding box center [129, 14] width 32 height 13
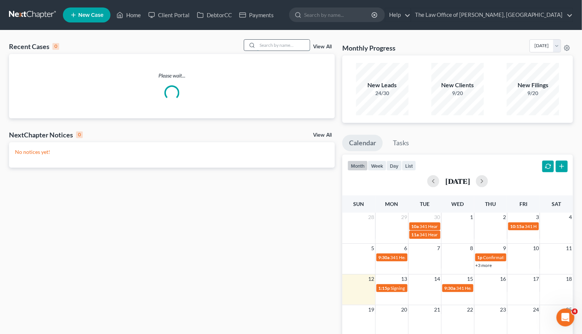
click at [268, 44] on input "search" at bounding box center [283, 45] width 52 height 11
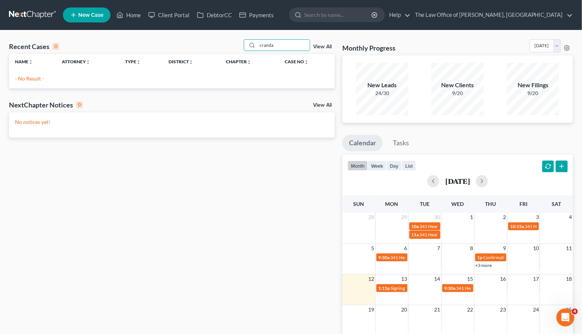
drag, startPoint x: 280, startPoint y: 46, endPoint x: 238, endPoint y: 45, distance: 42.7
click at [238, 45] on div "Recent Cases 0 cranda View All" at bounding box center [172, 46] width 326 height 15
type input "[GEOGRAPHIC_DATA]"
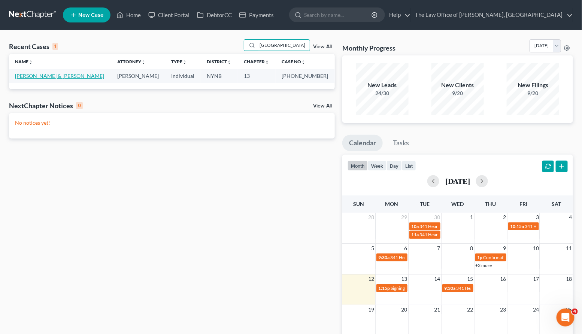
click at [48, 74] on link "[PERSON_NAME] & [PERSON_NAME]" at bounding box center [59, 76] width 89 height 6
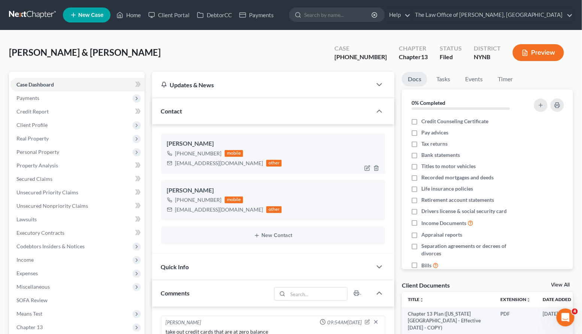
scroll to position [2545, 0]
click at [191, 163] on div "[EMAIL_ADDRESS][DOMAIN_NAME]" at bounding box center [219, 163] width 88 height 7
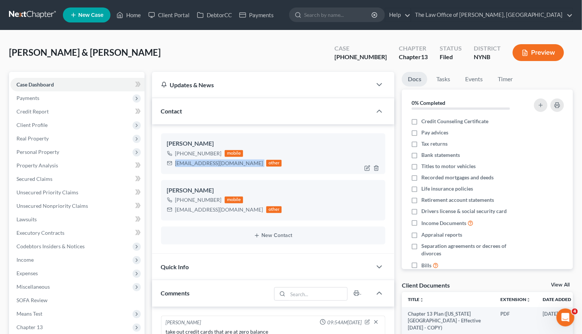
copy div "[EMAIL_ADDRESS][DOMAIN_NAME]"
